Goal: Information Seeking & Learning: Understand process/instructions

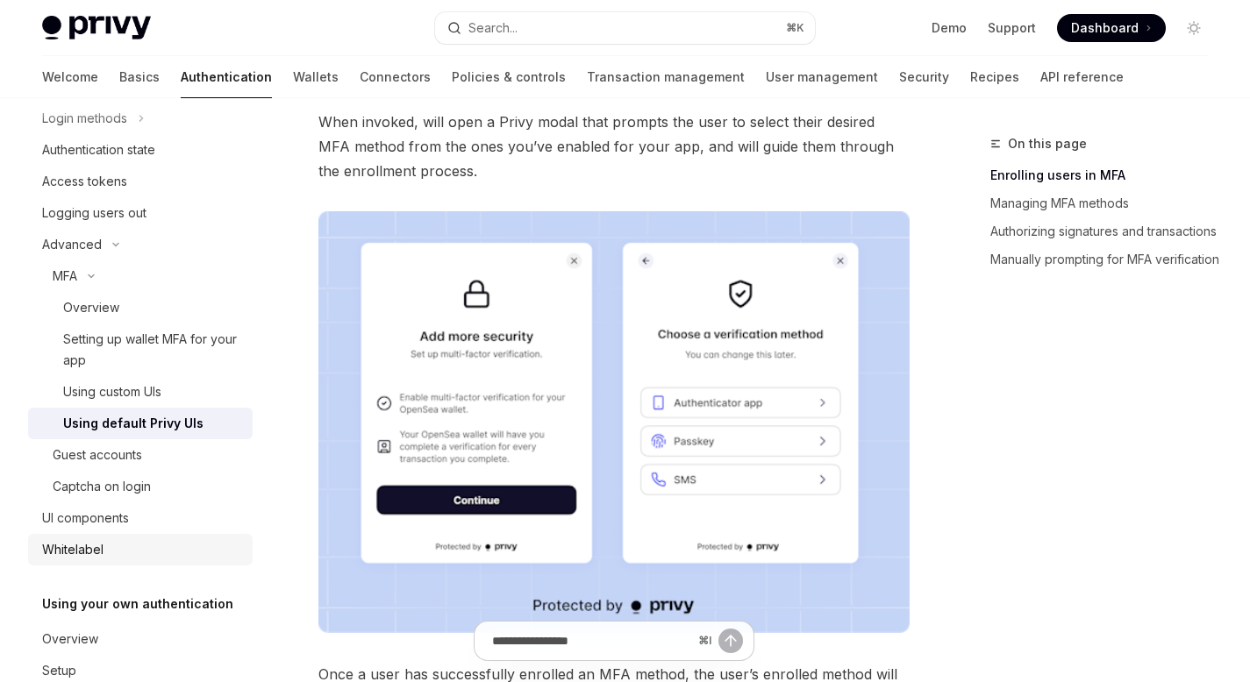
scroll to position [189, 0]
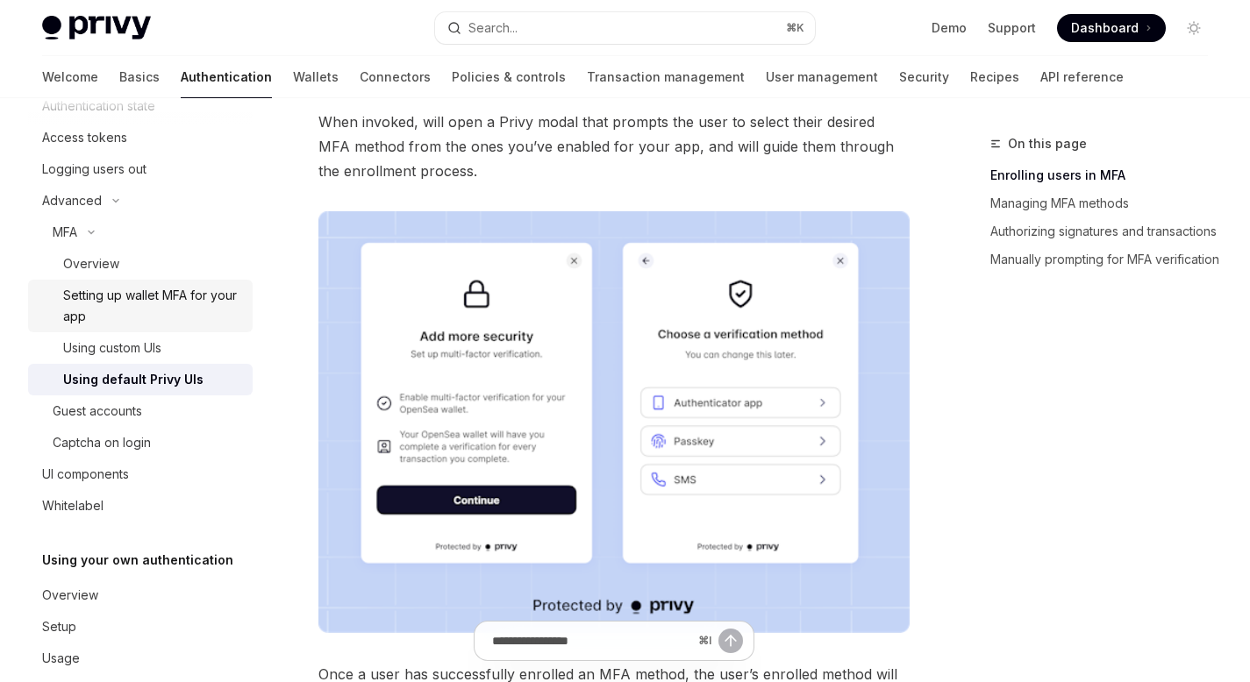
click at [153, 295] on div "Setting up wallet MFA for your app" at bounding box center [152, 306] width 179 height 42
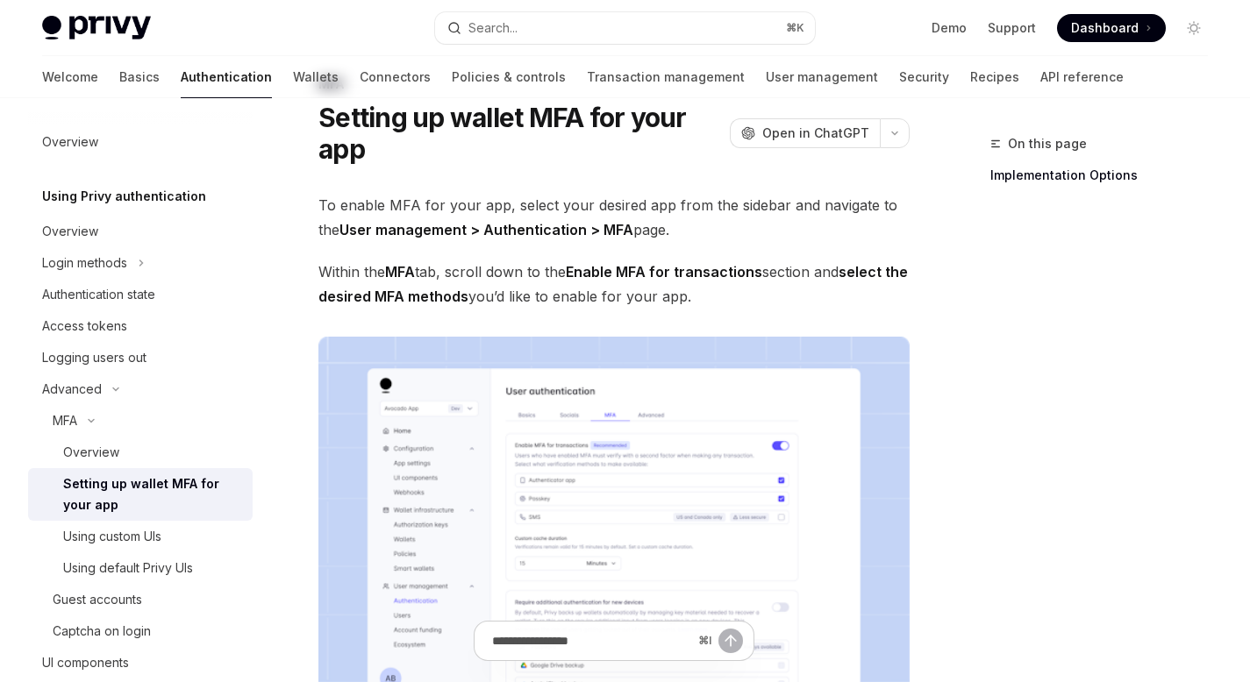
scroll to position [131, 0]
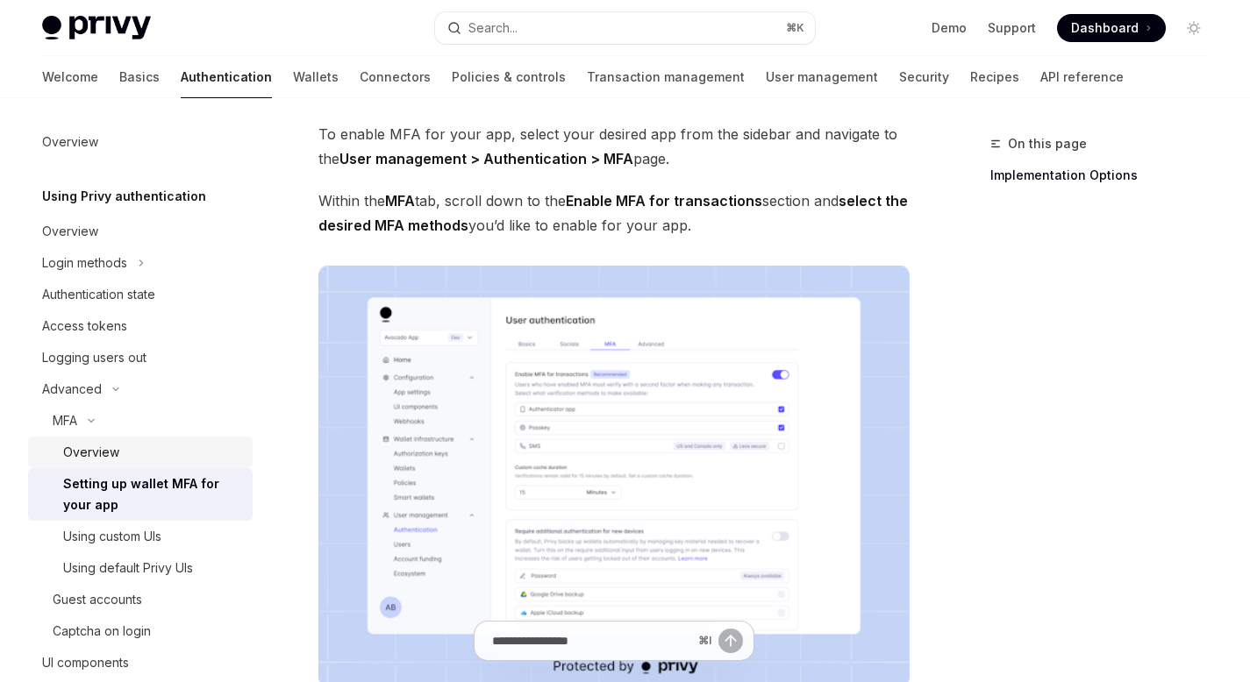
click at [146, 456] on div "Overview" at bounding box center [152, 452] width 179 height 21
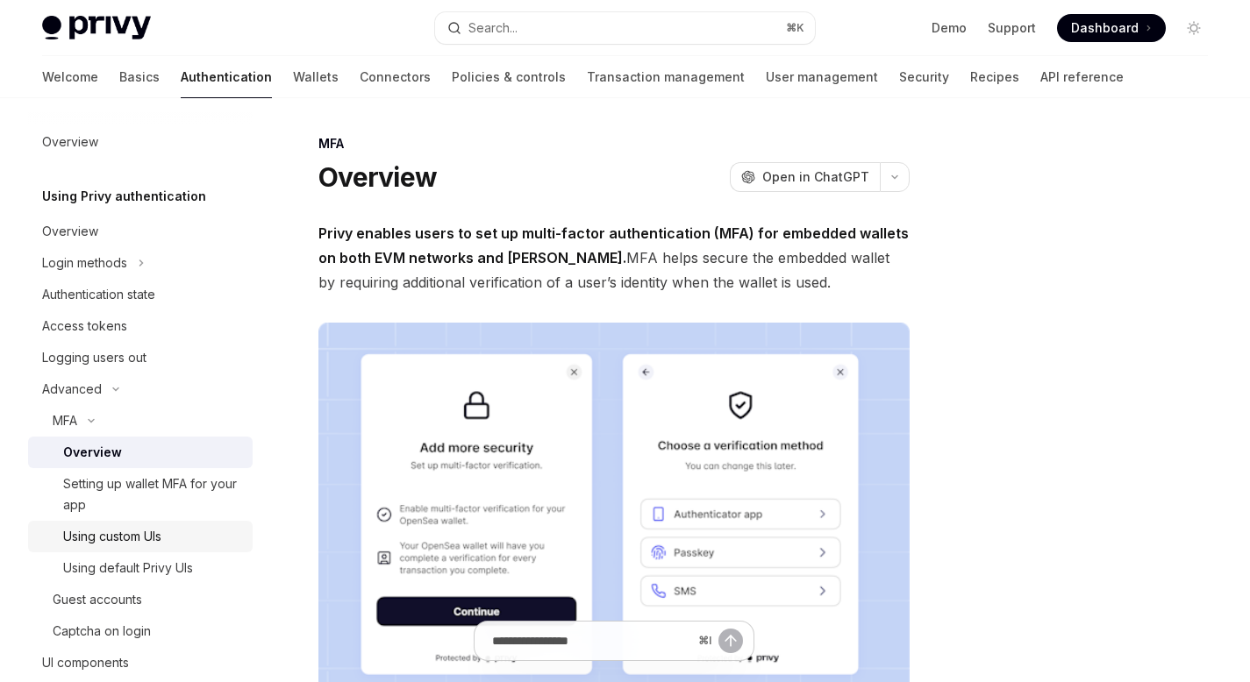
click at [152, 531] on div "Using custom UIs" at bounding box center [112, 536] width 98 height 21
type textarea "*"
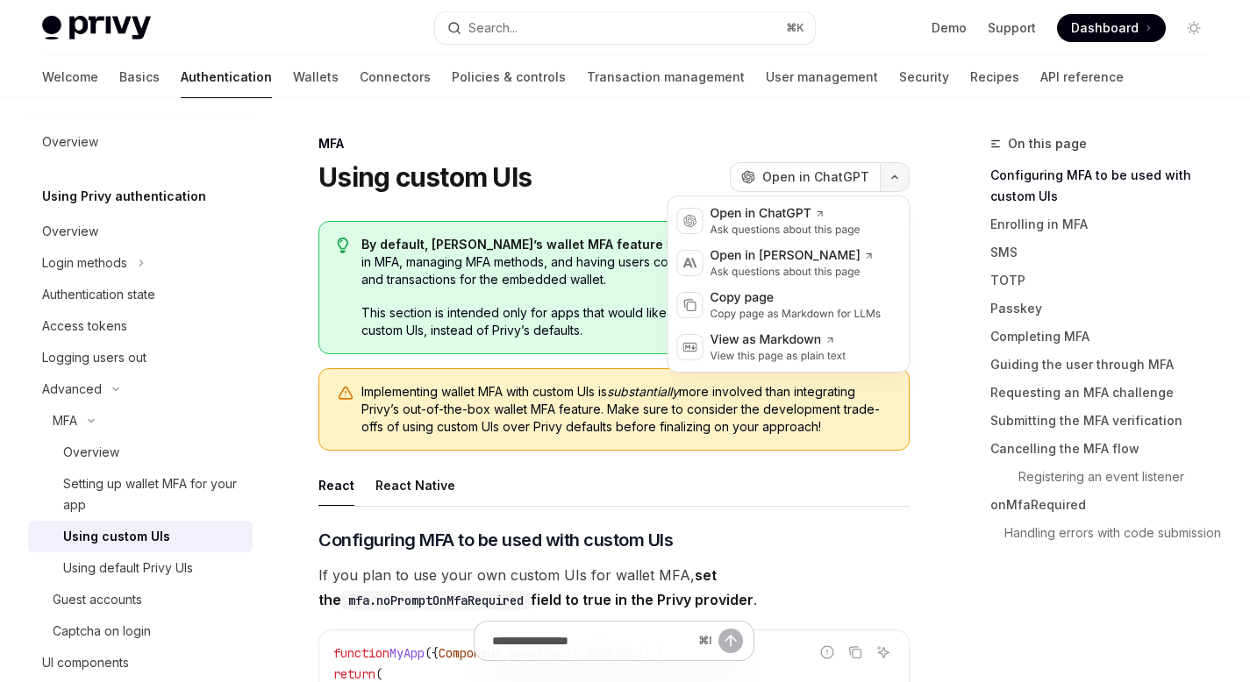
click at [899, 187] on button "button" at bounding box center [895, 177] width 30 height 30
click at [777, 323] on div "Copy page Copy page as Markdown for LLMs" at bounding box center [789, 305] width 234 height 42
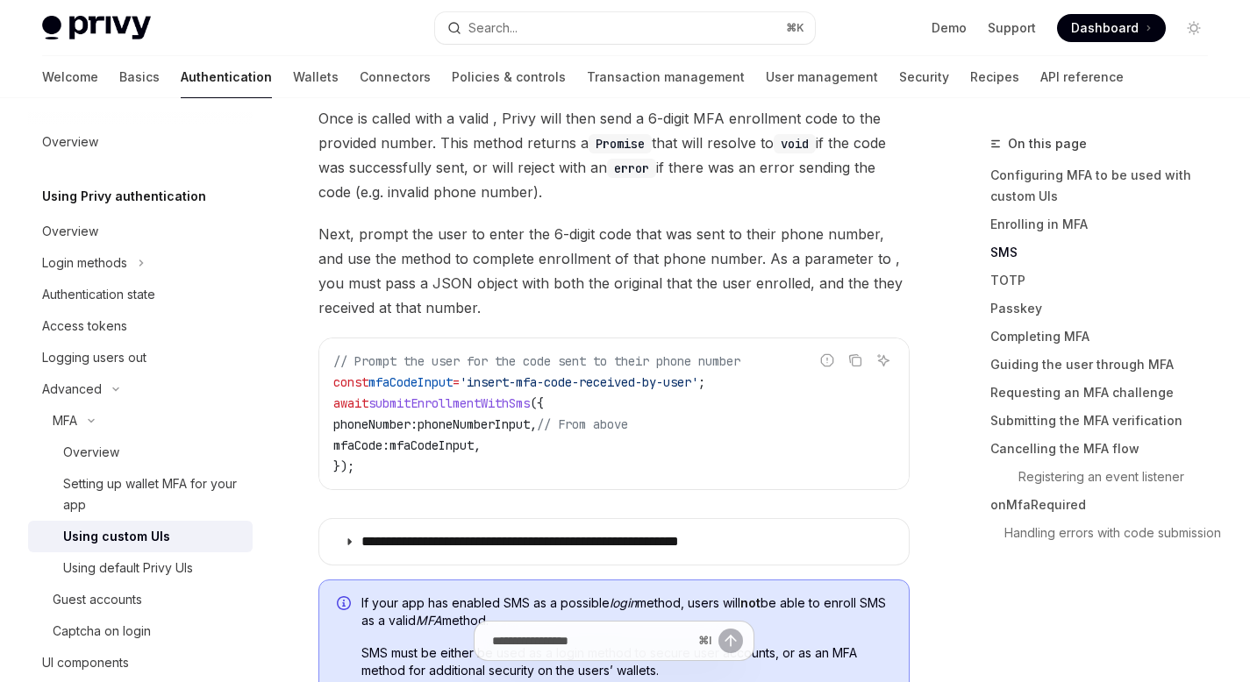
scroll to position [1860, 0]
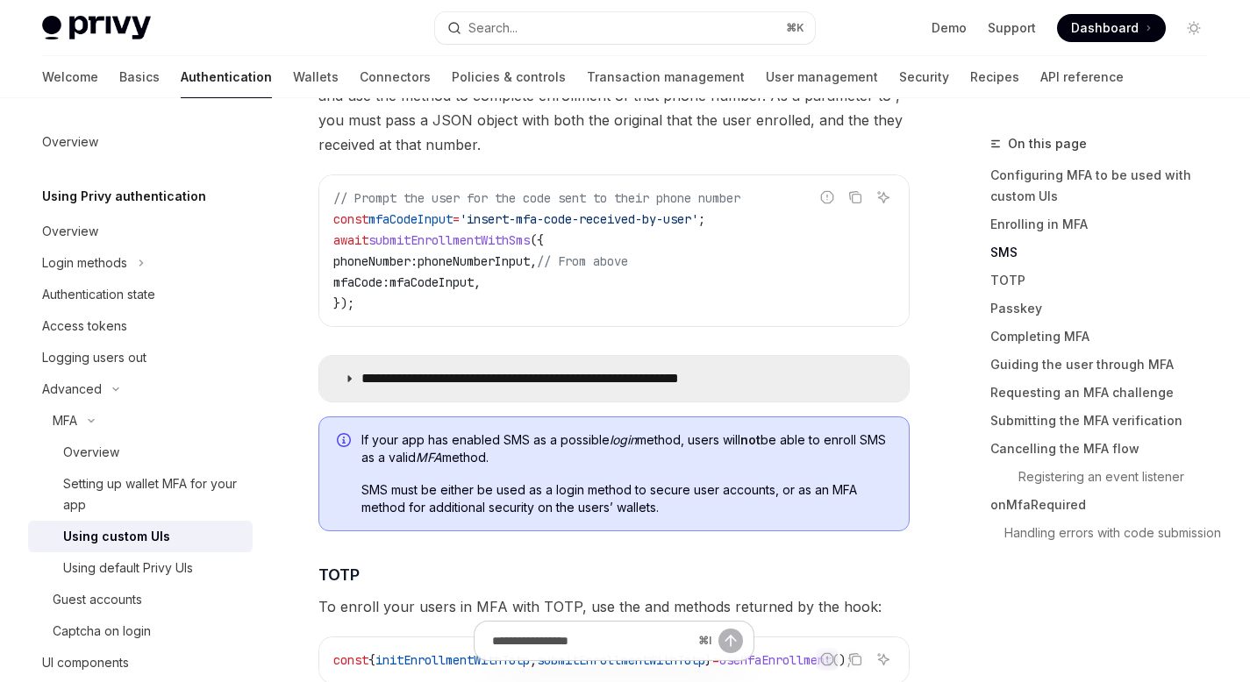
click at [454, 385] on p "**********" at bounding box center [572, 379] width 423 height 18
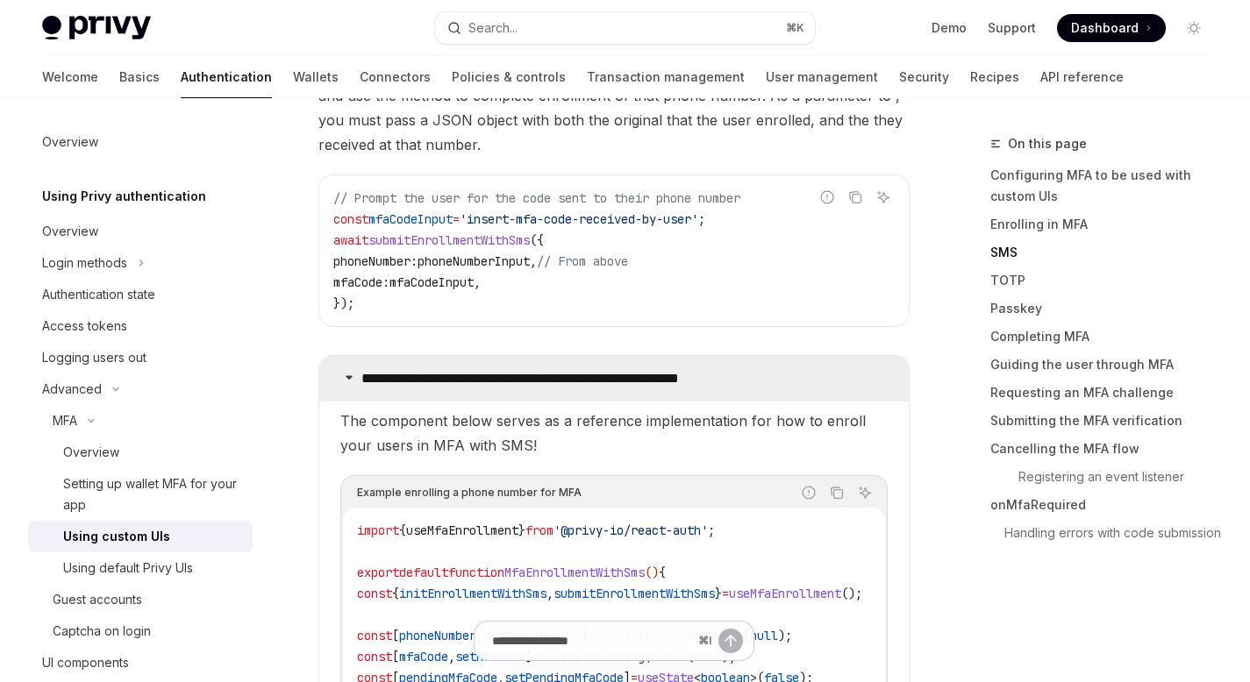
click at [454, 386] on p "**********" at bounding box center [572, 379] width 423 height 18
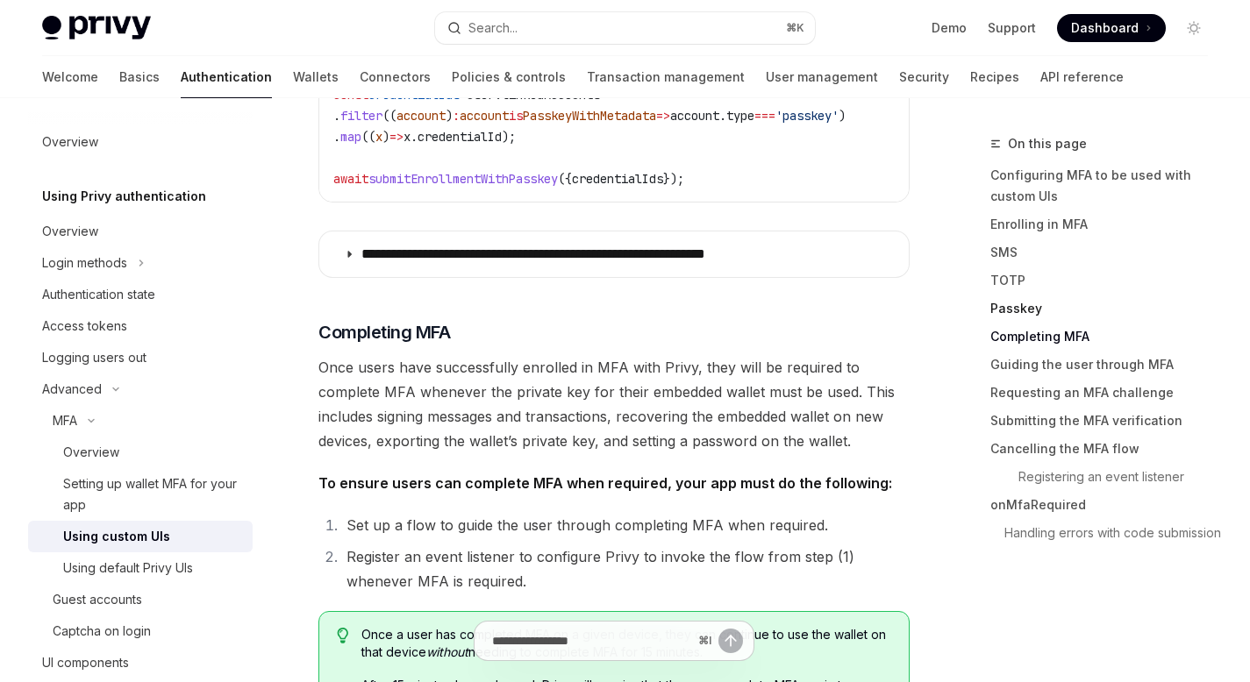
scroll to position [3587, 0]
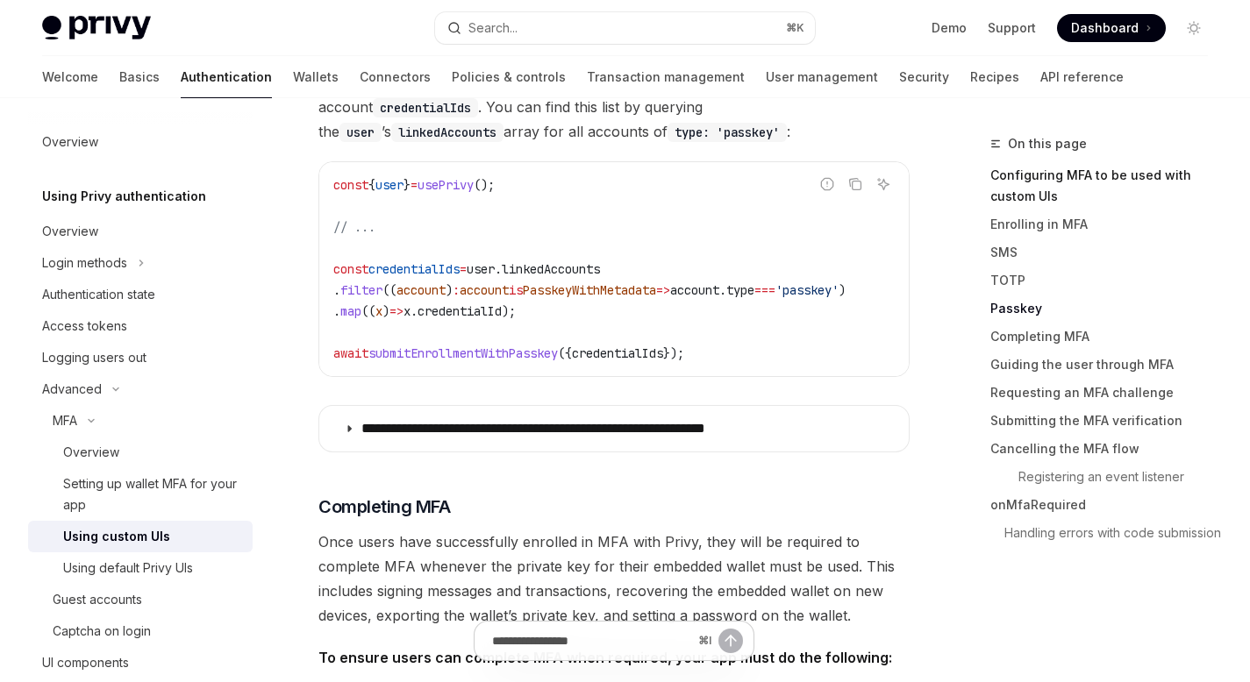
click at [1056, 170] on link "Configuring MFA to be used with custom UIs" at bounding box center [1106, 185] width 232 height 49
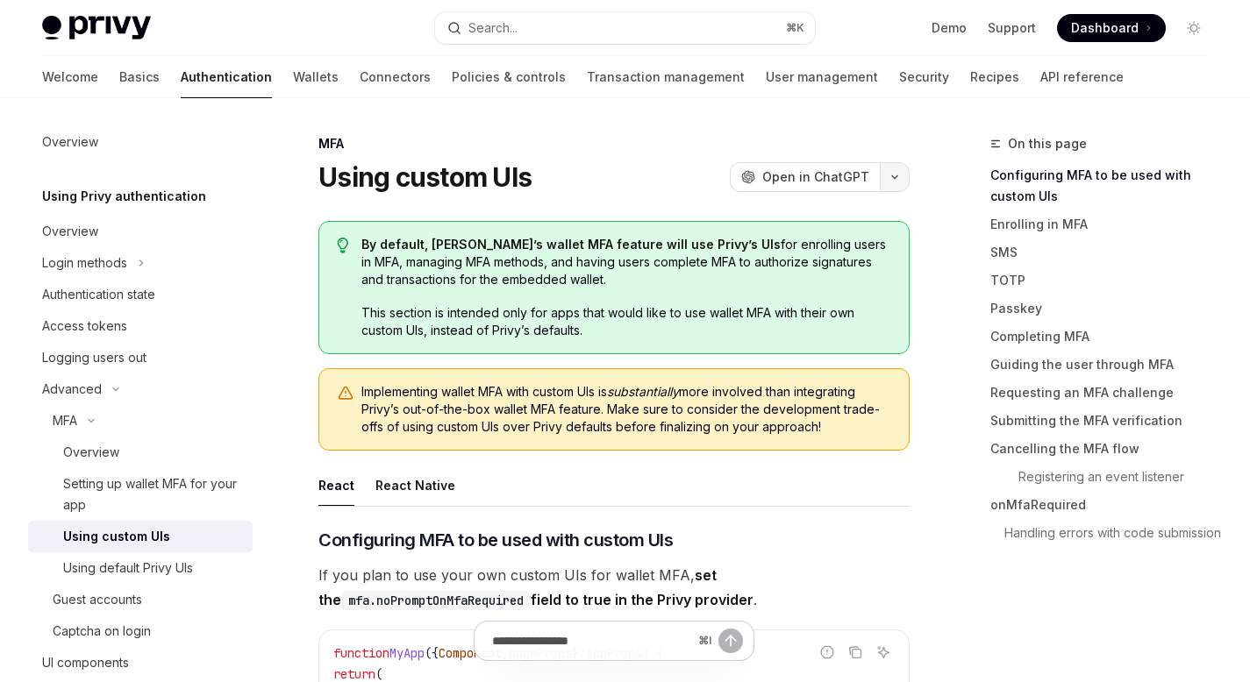
click at [901, 176] on button "button" at bounding box center [895, 177] width 30 height 30
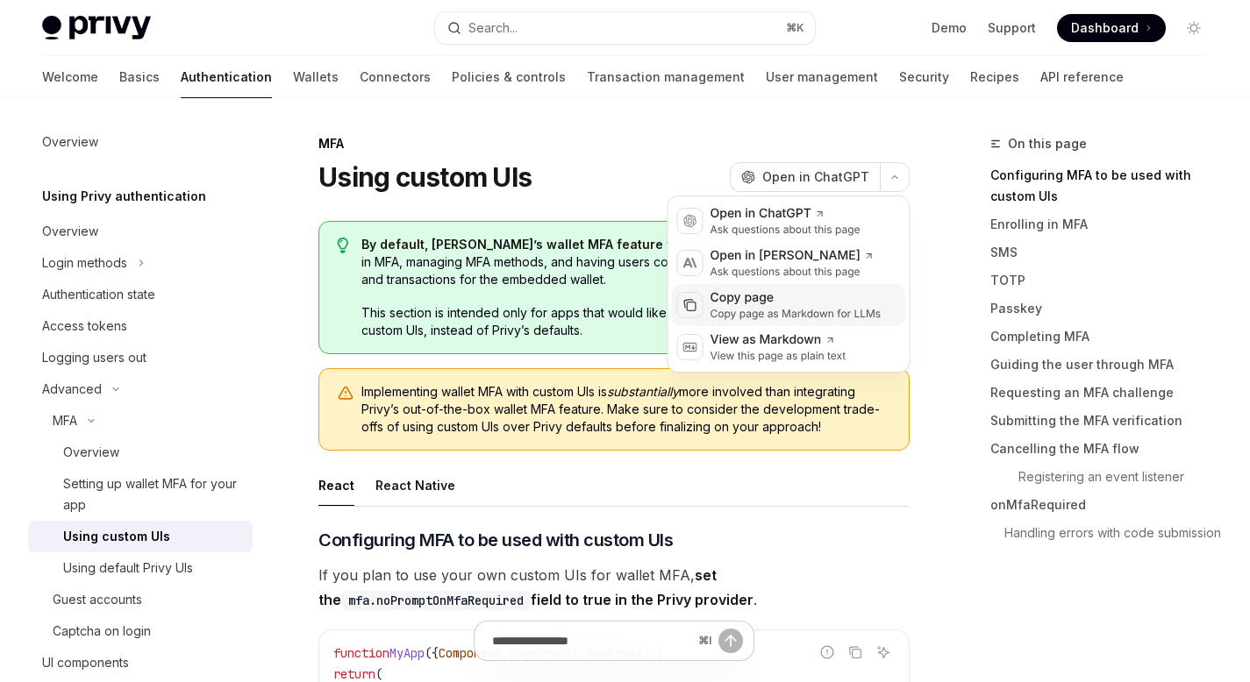
click at [827, 311] on div "Copy page as Markdown for LLMs" at bounding box center [795, 314] width 171 height 14
